Goal: Transaction & Acquisition: Book appointment/travel/reservation

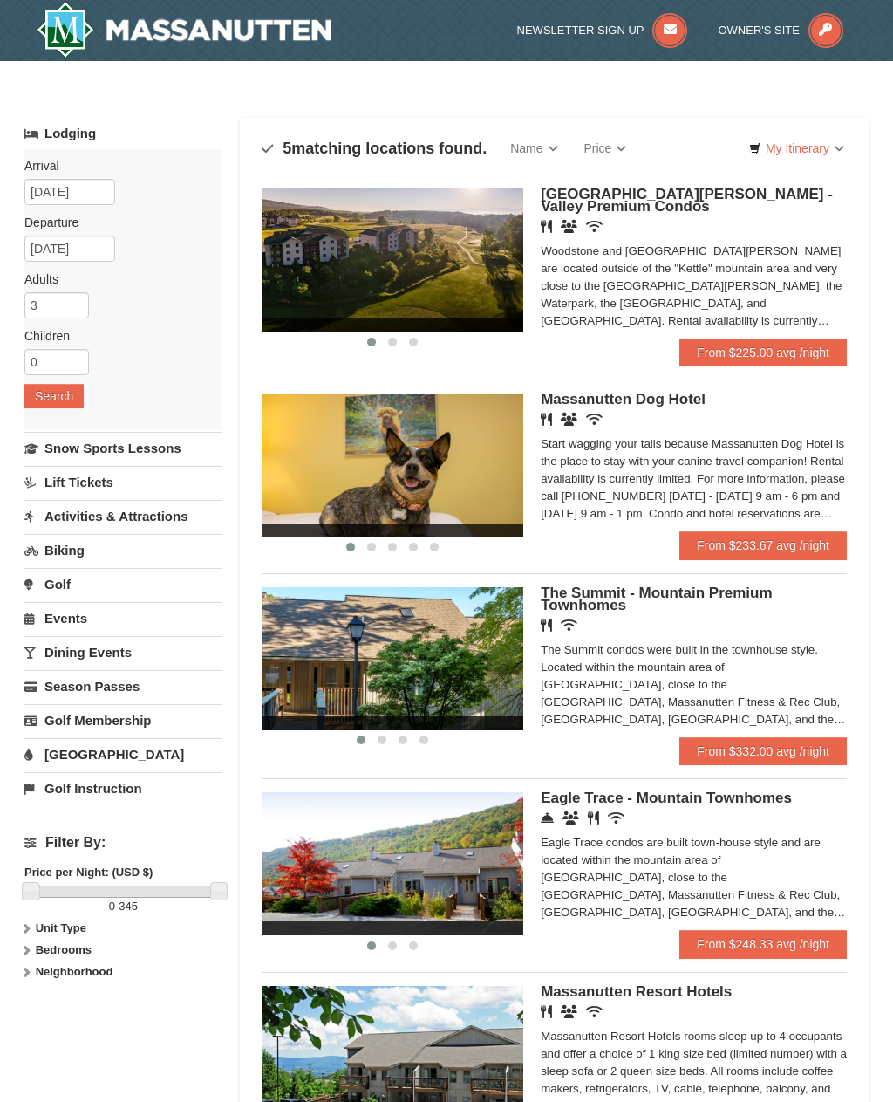
scroll to position [50, 0]
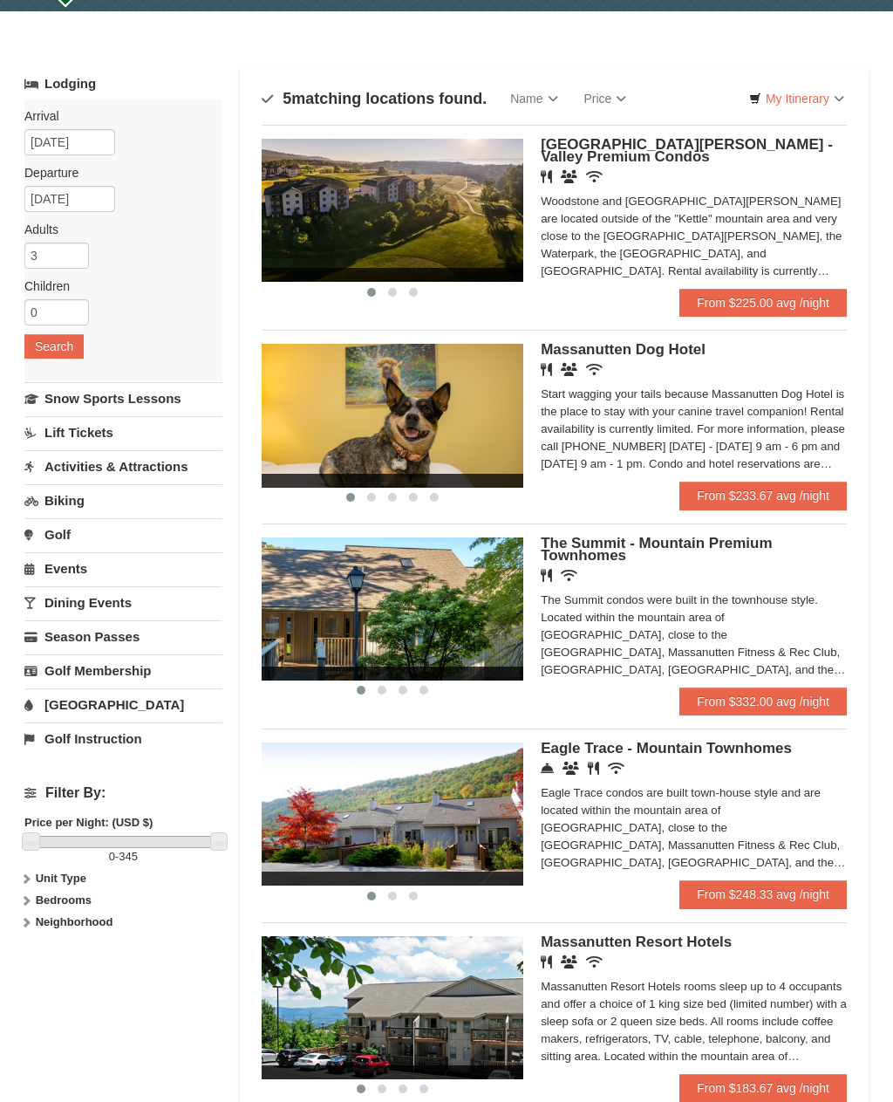
click at [788, 892] on link "From $248.33 avg /night" at bounding box center [762, 894] width 167 height 28
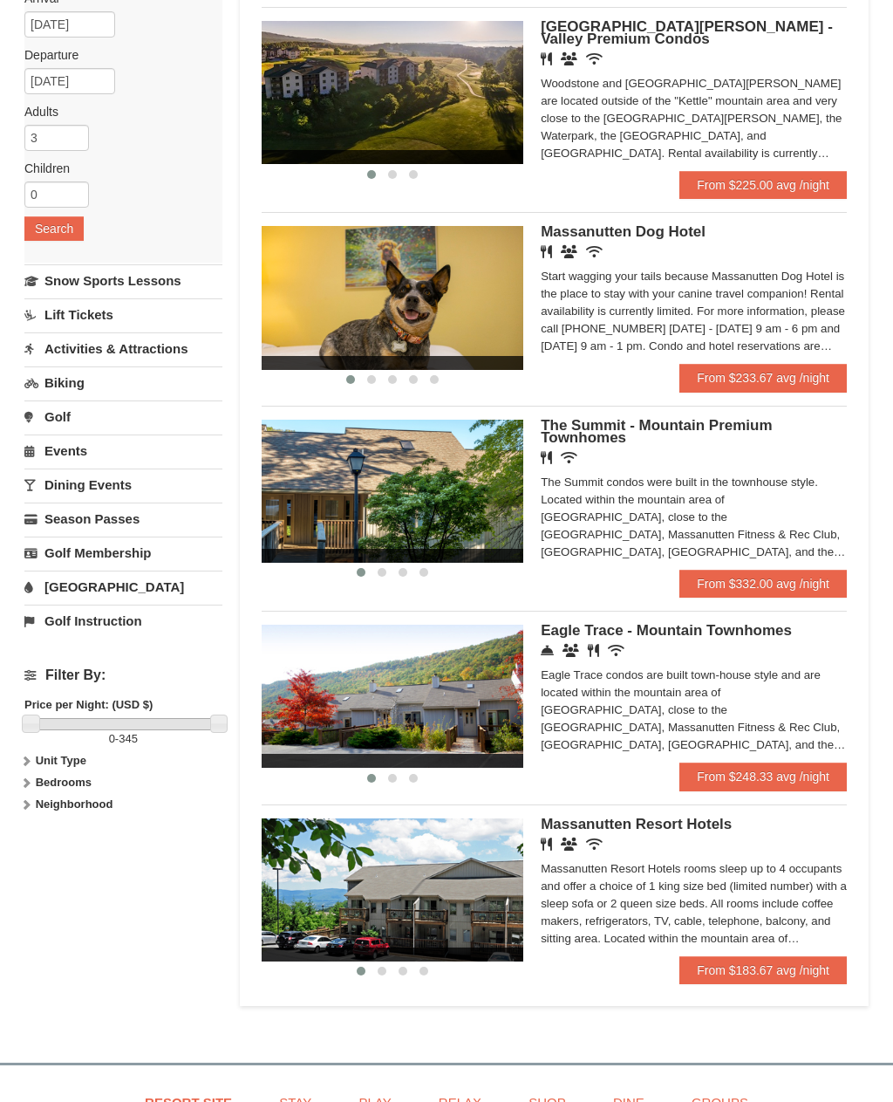
scroll to position [167, 0]
click at [777, 592] on link "From $332.00 avg /night" at bounding box center [762, 584] width 167 height 28
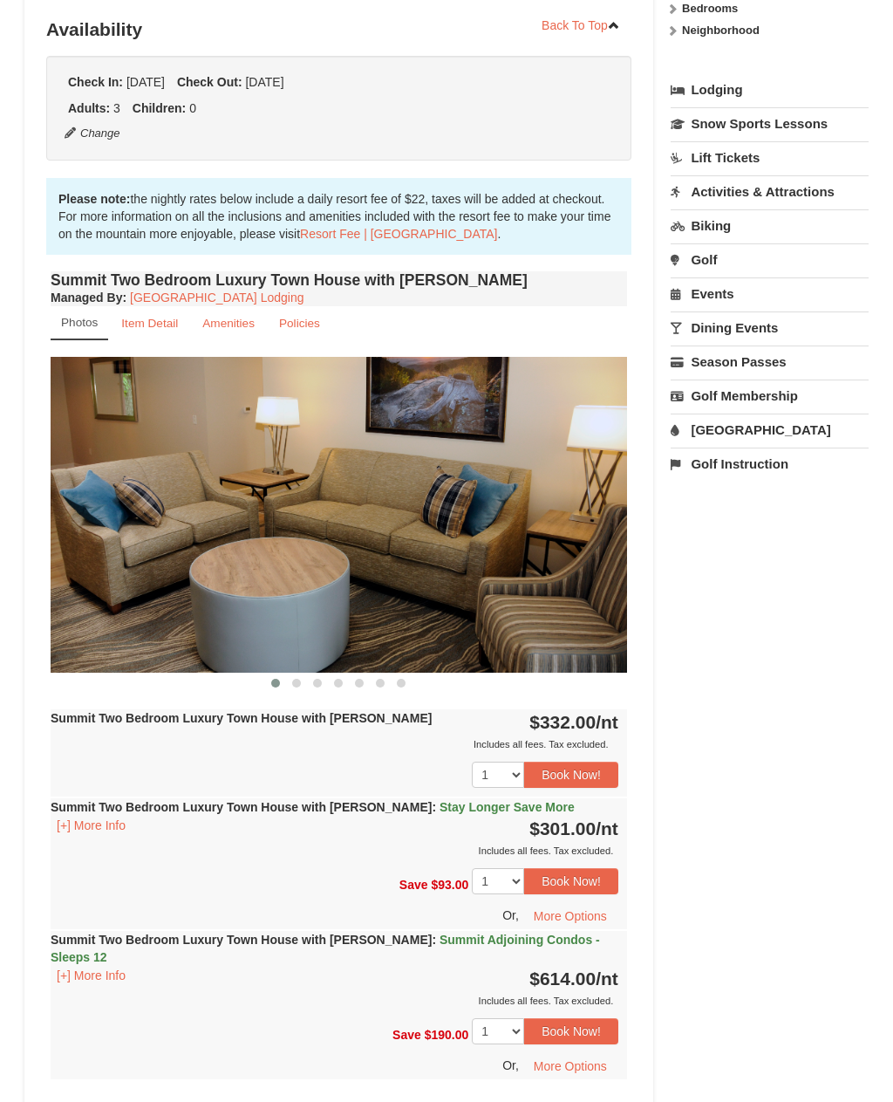
scroll to position [358, 0]
click at [203, 820] on div "Summit Two Bedroom Luxury Town House with Jacuzzi : Stay Longer Save More [+] M…" at bounding box center [339, 828] width 577 height 61
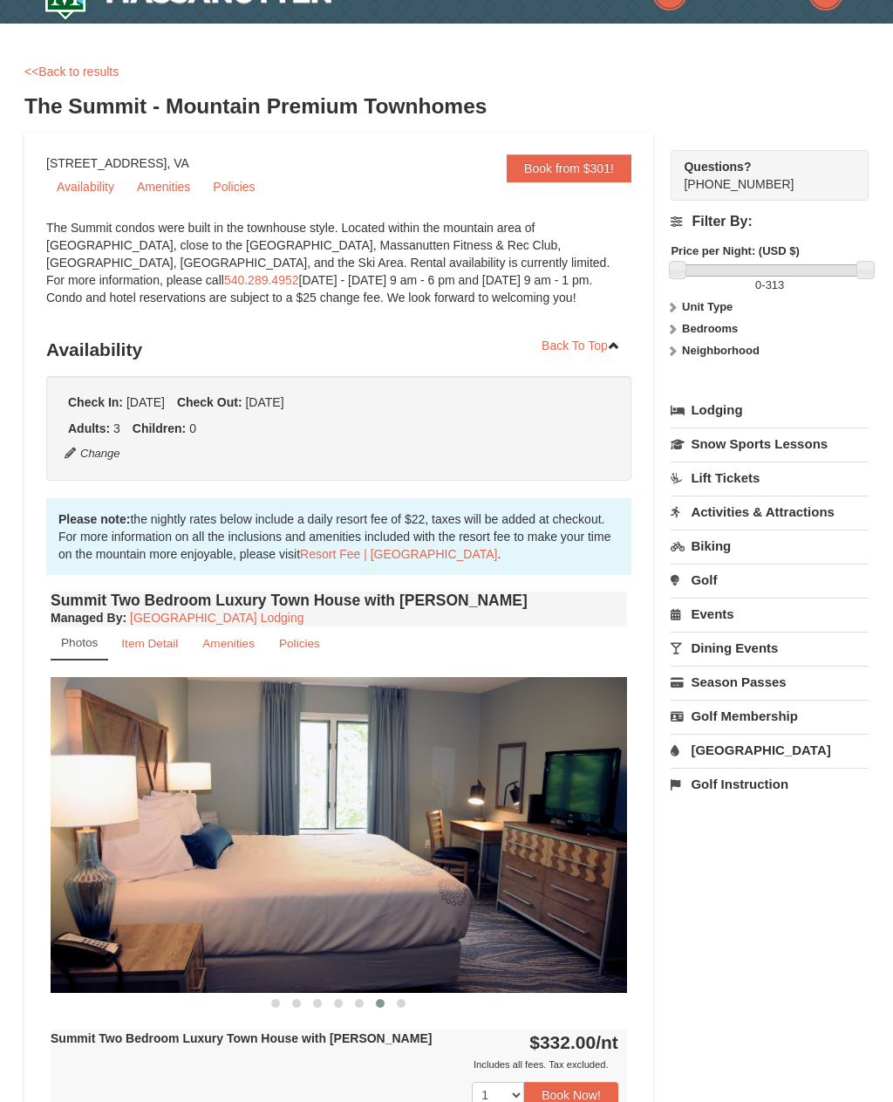
scroll to position [0, 0]
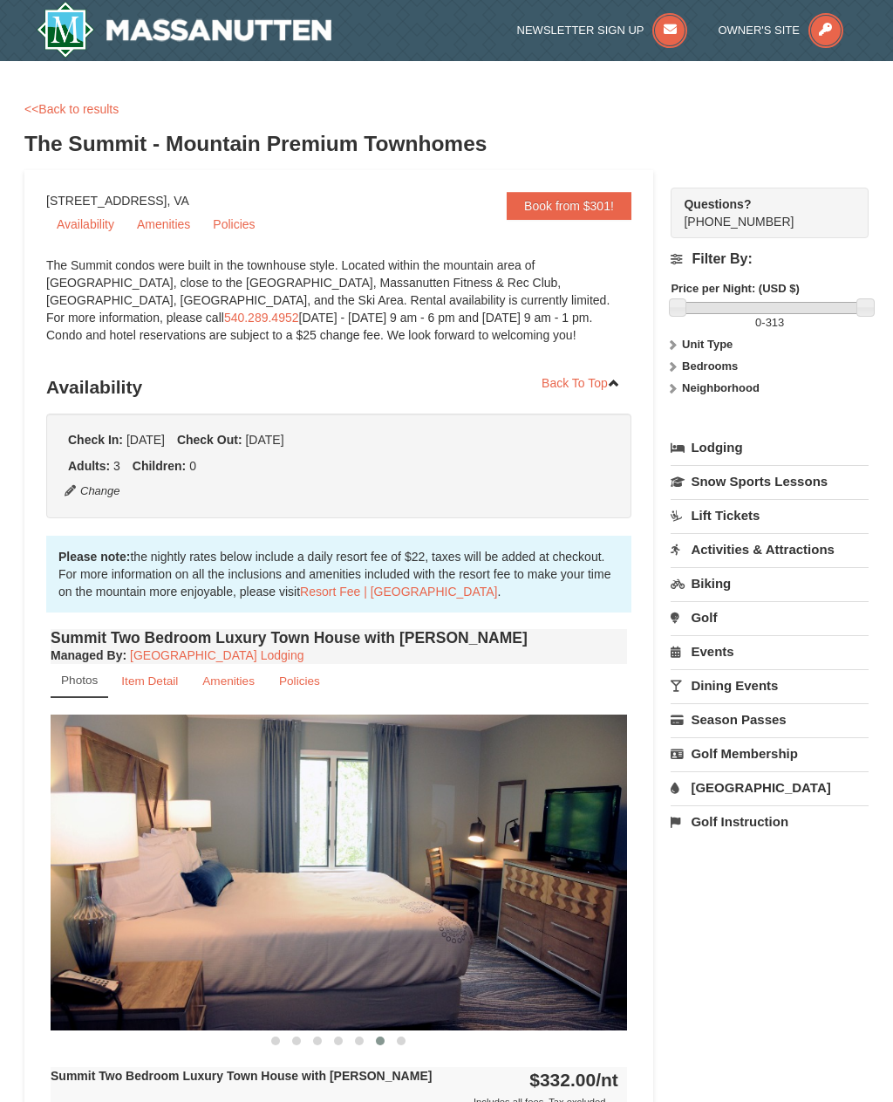
click at [597, 204] on link "Book from $301!" at bounding box center [569, 206] width 125 height 28
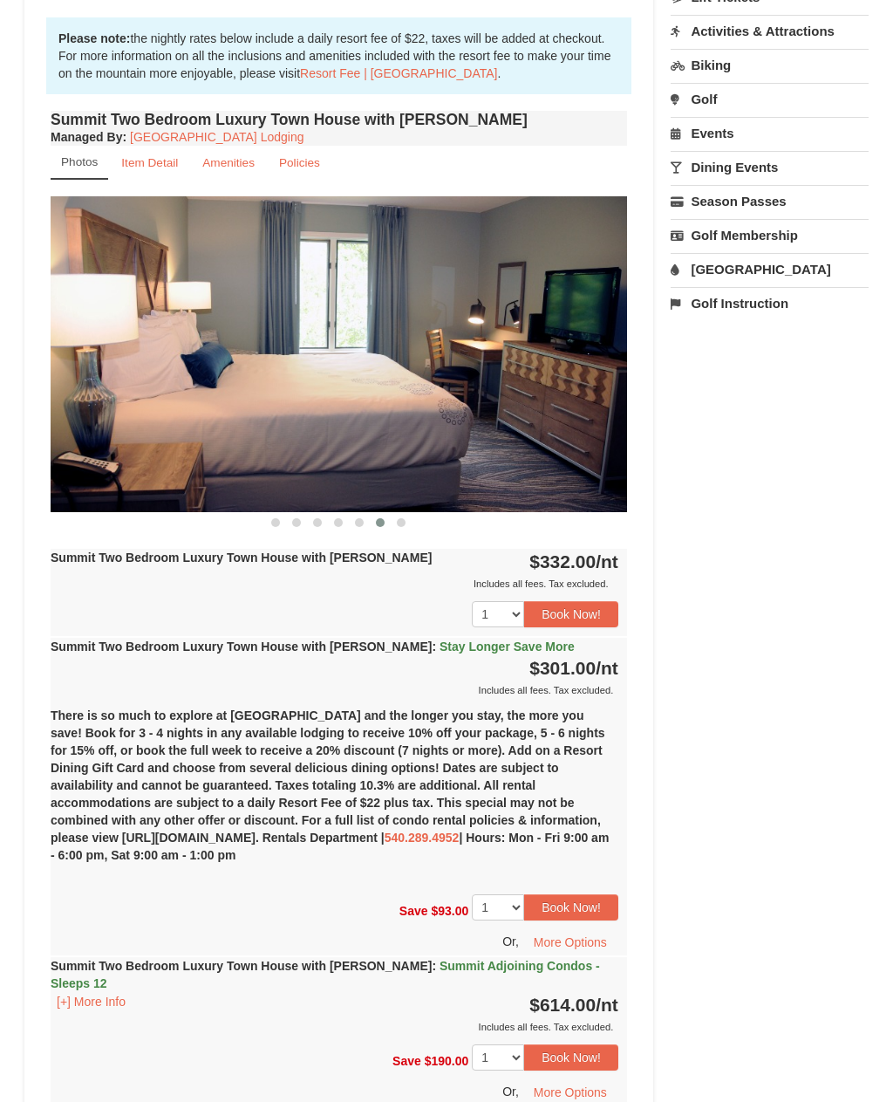
scroll to position [521, 0]
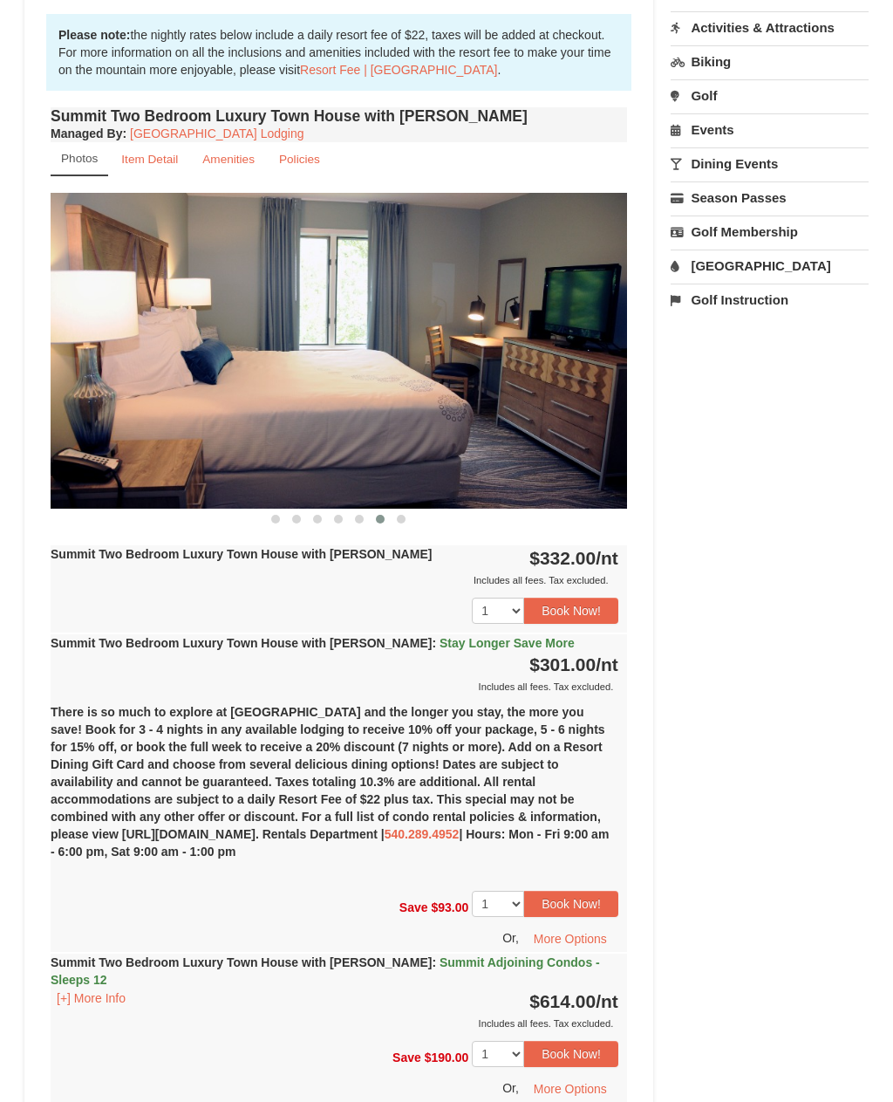
click at [601, 606] on button "Book Now!" at bounding box center [571, 611] width 94 height 26
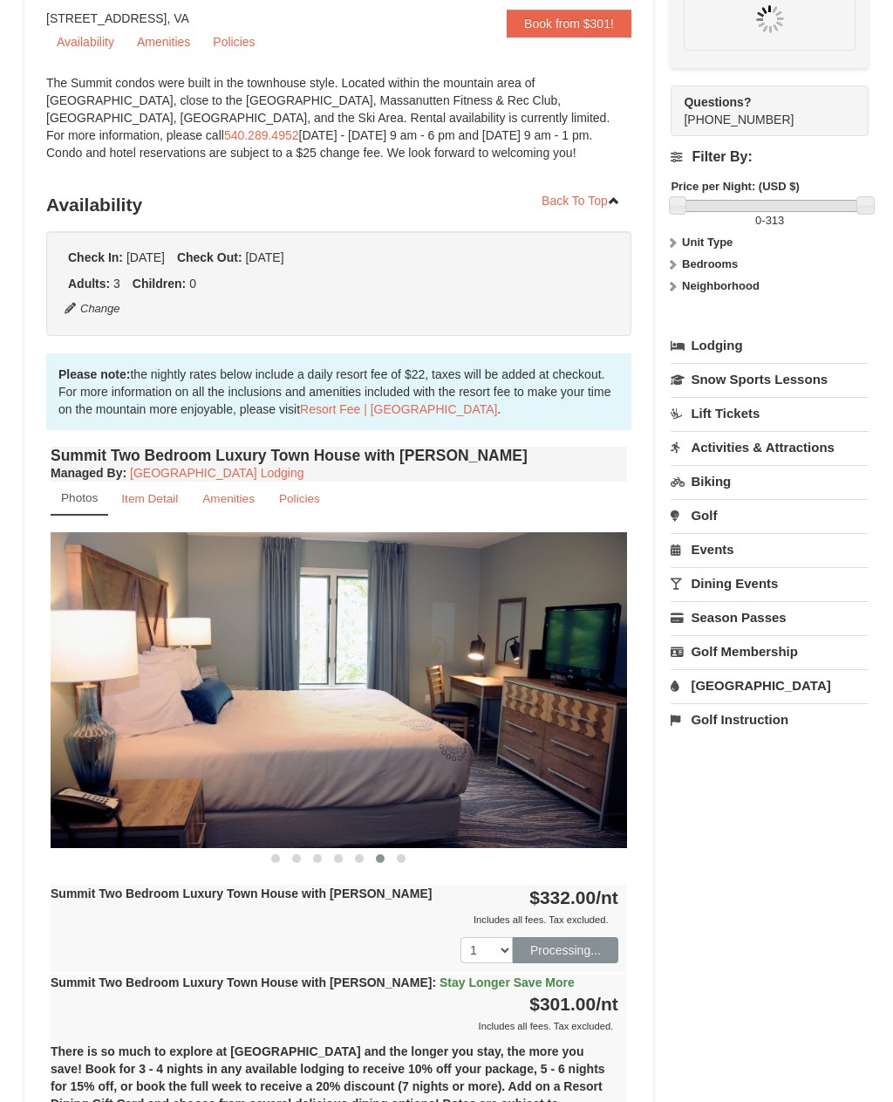
scroll to position [170, 0]
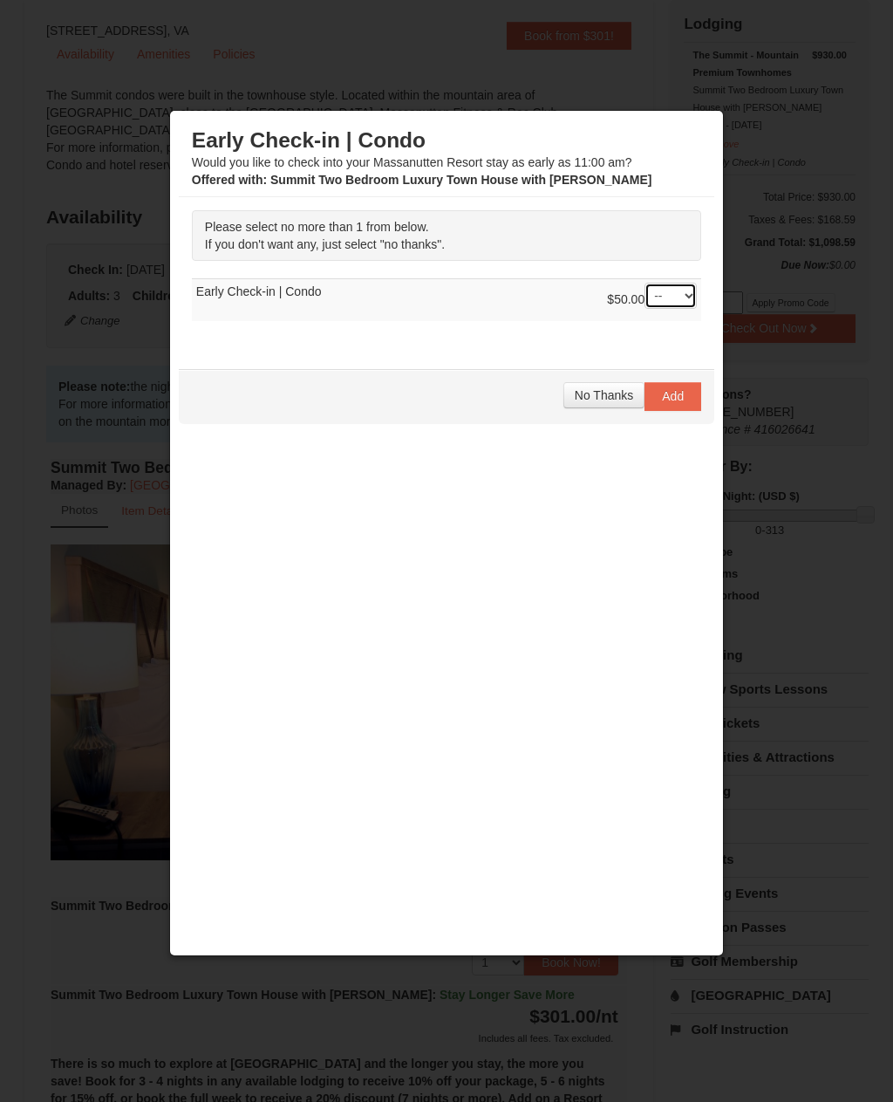
click at [686, 302] on select "-- 01" at bounding box center [671, 296] width 52 height 26
select select "1"
click at [685, 410] on button "Add" at bounding box center [673, 396] width 57 height 28
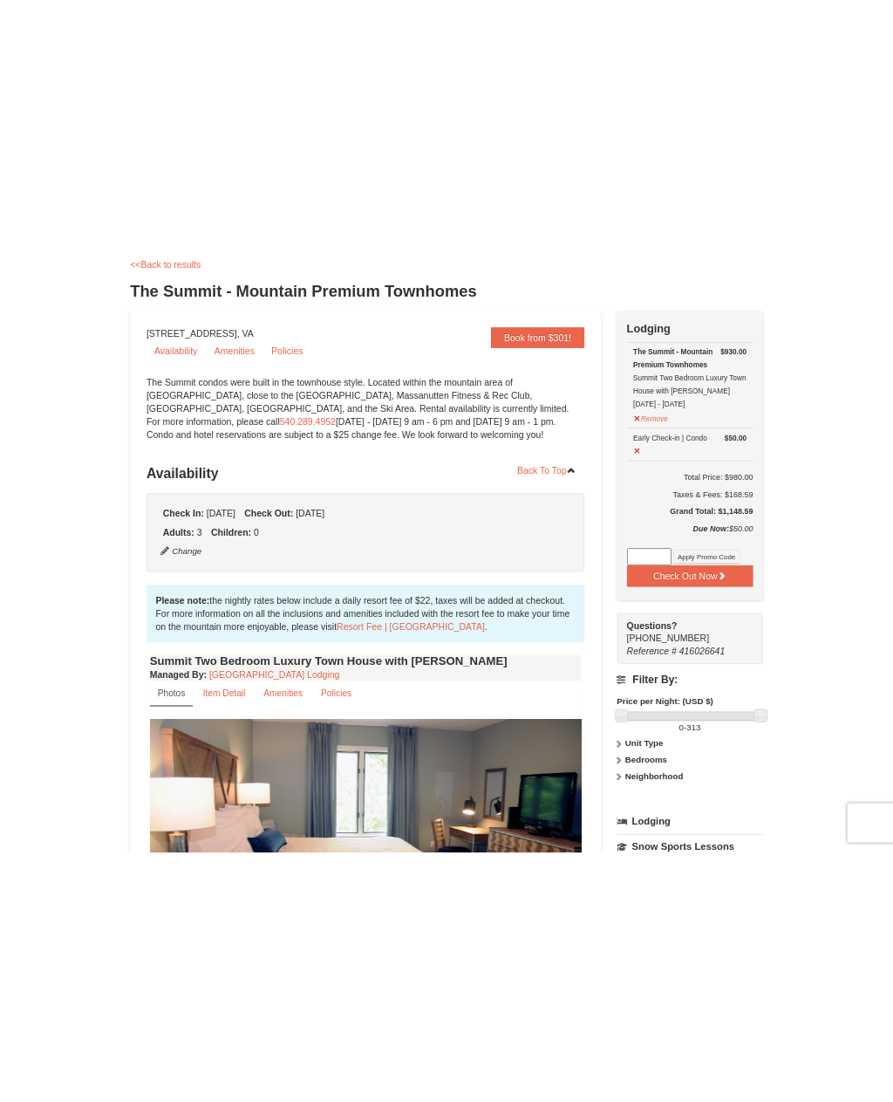
scroll to position [0, 0]
